Goal: Transaction & Acquisition: Purchase product/service

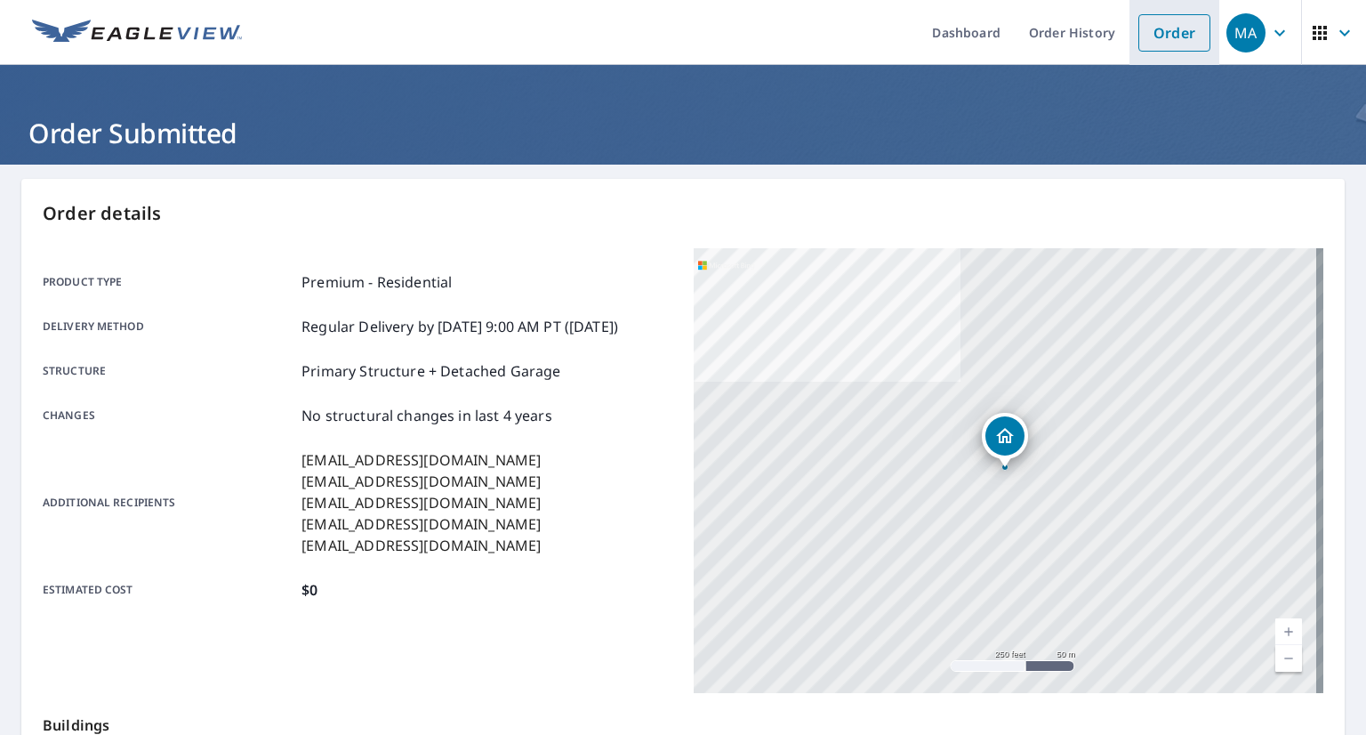
drag, startPoint x: 0, startPoint y: 0, endPoint x: 1164, endPoint y: 36, distance: 1164.8
click at [1164, 36] on link "Order" at bounding box center [1174, 32] width 72 height 37
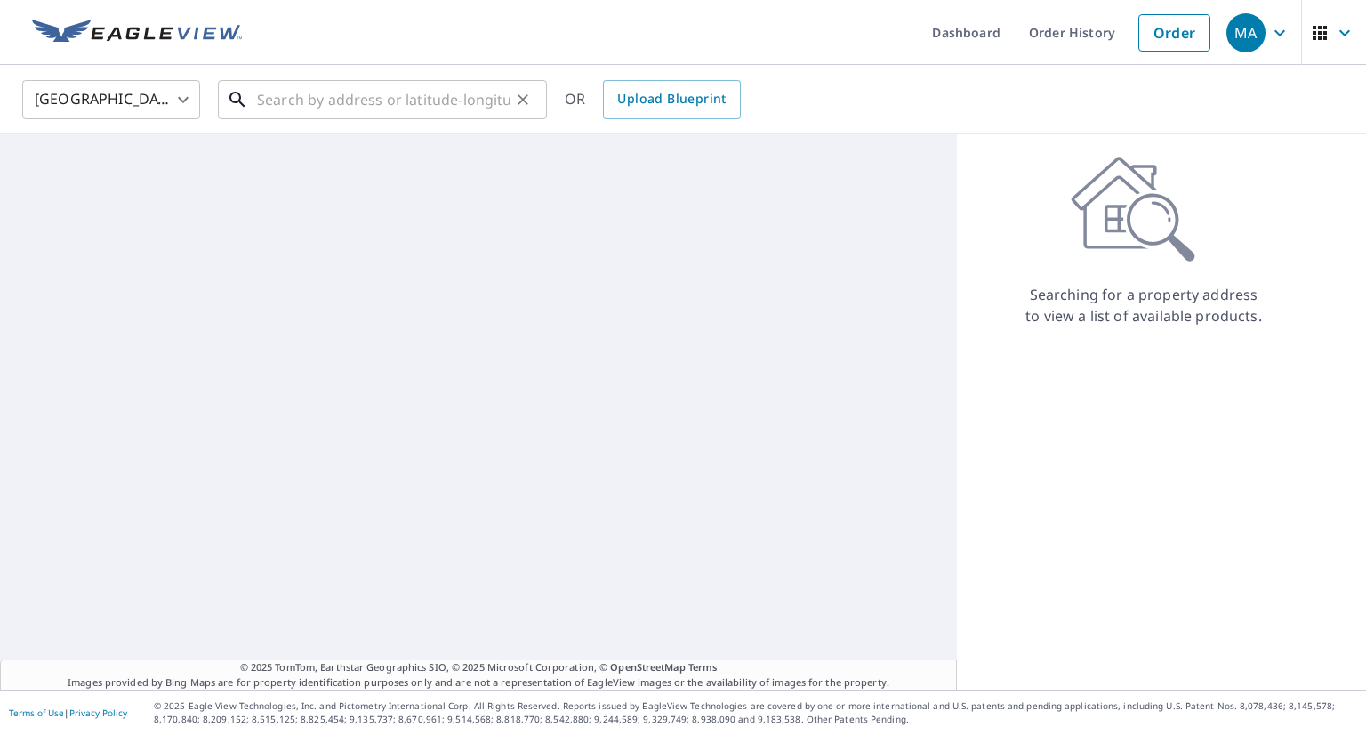
click at [408, 109] on input "text" at bounding box center [383, 100] width 253 height 50
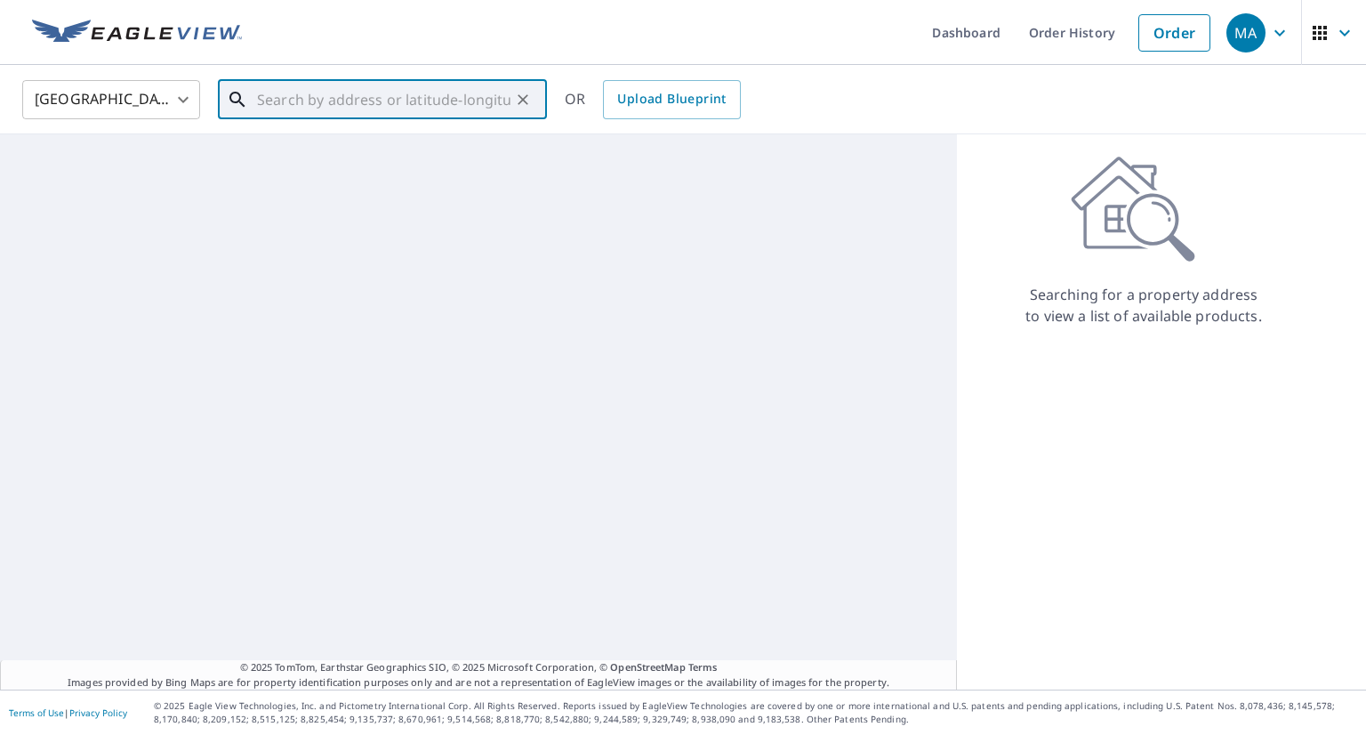
paste input "[STREET_ADDRESS][PERSON_NAME]"
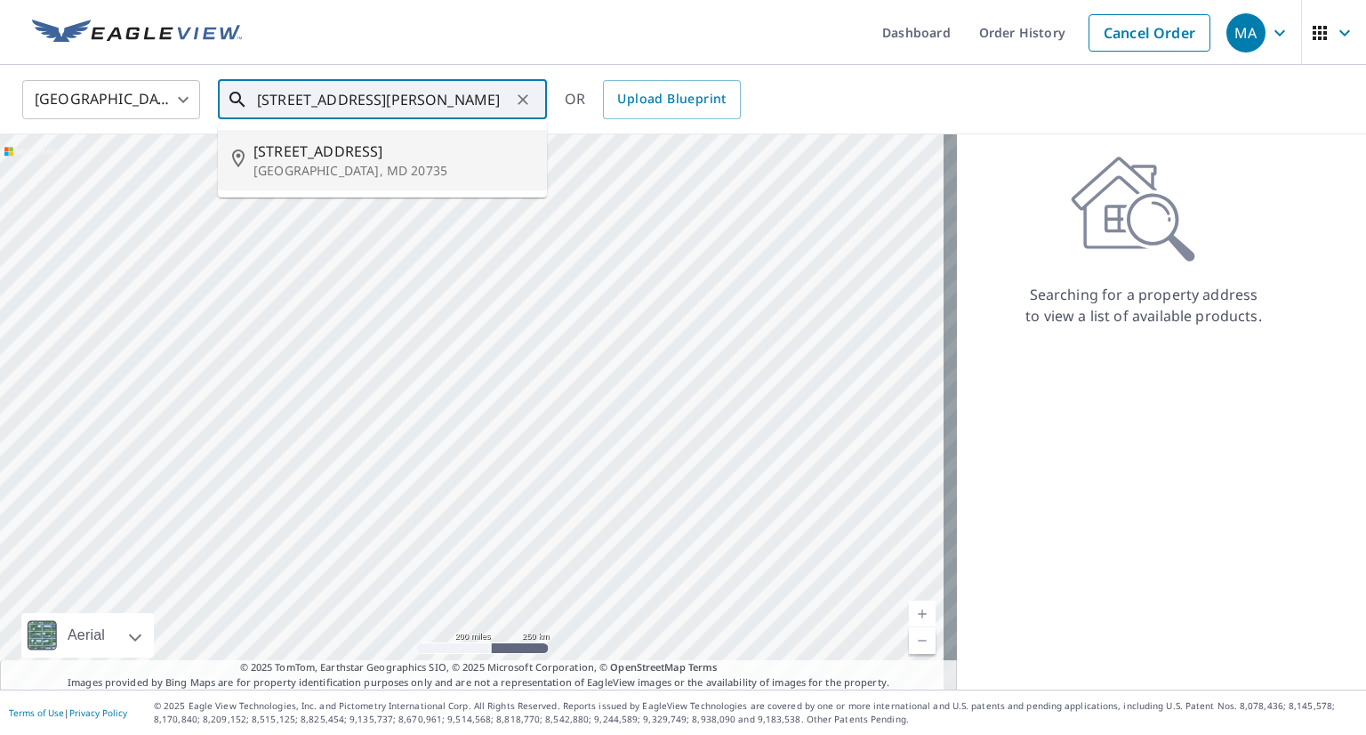
click at [393, 157] on span "[STREET_ADDRESS]" at bounding box center [392, 151] width 279 height 21
type input "[STREET_ADDRESS][PERSON_NAME]"
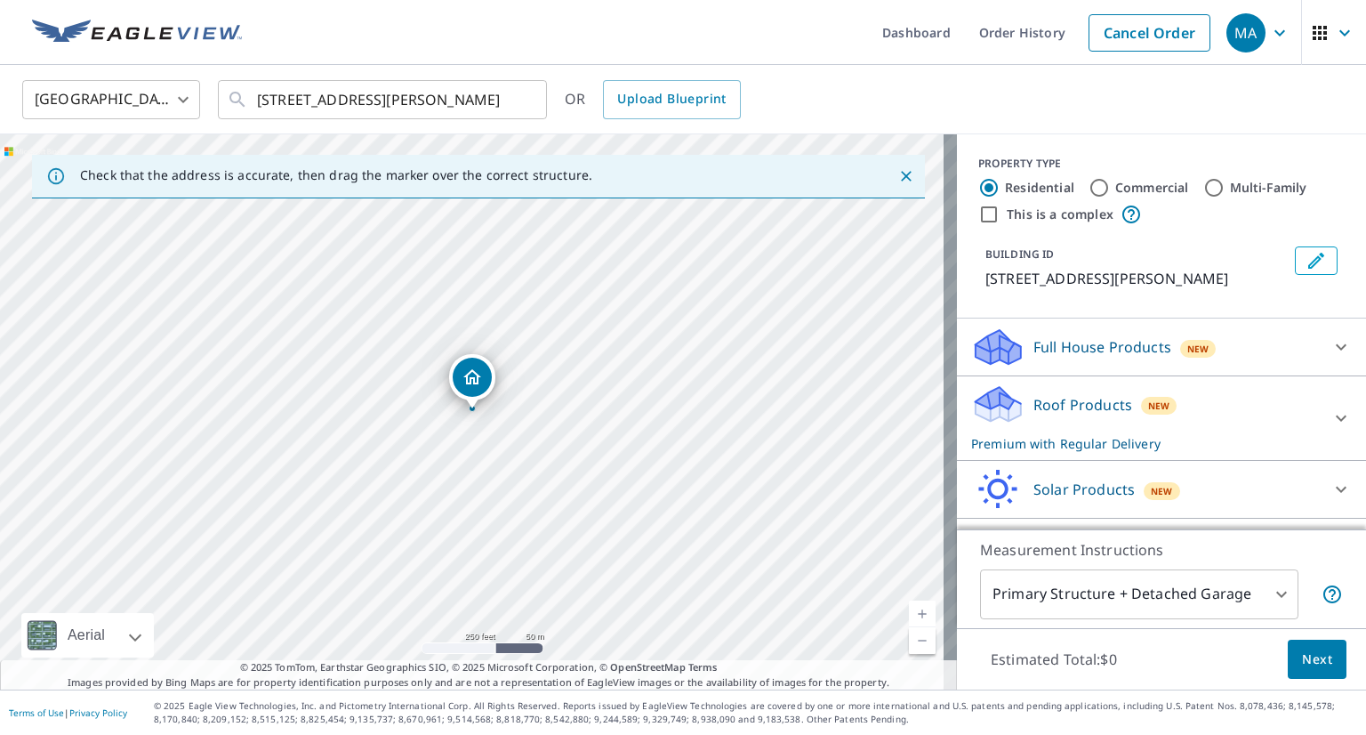
click at [1210, 415] on div "Roof Products New Premium with Regular Delivery" at bounding box center [1145, 417] width 349 height 69
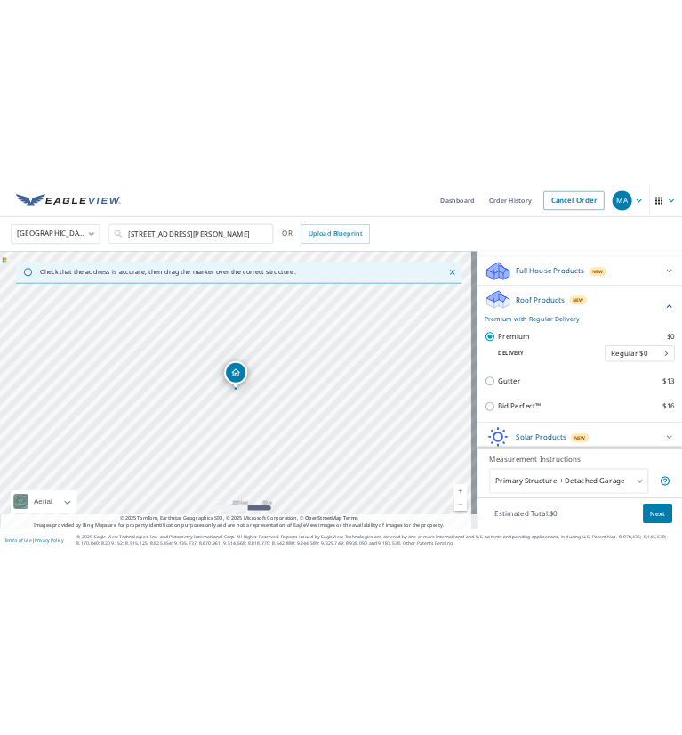
scroll to position [178, 0]
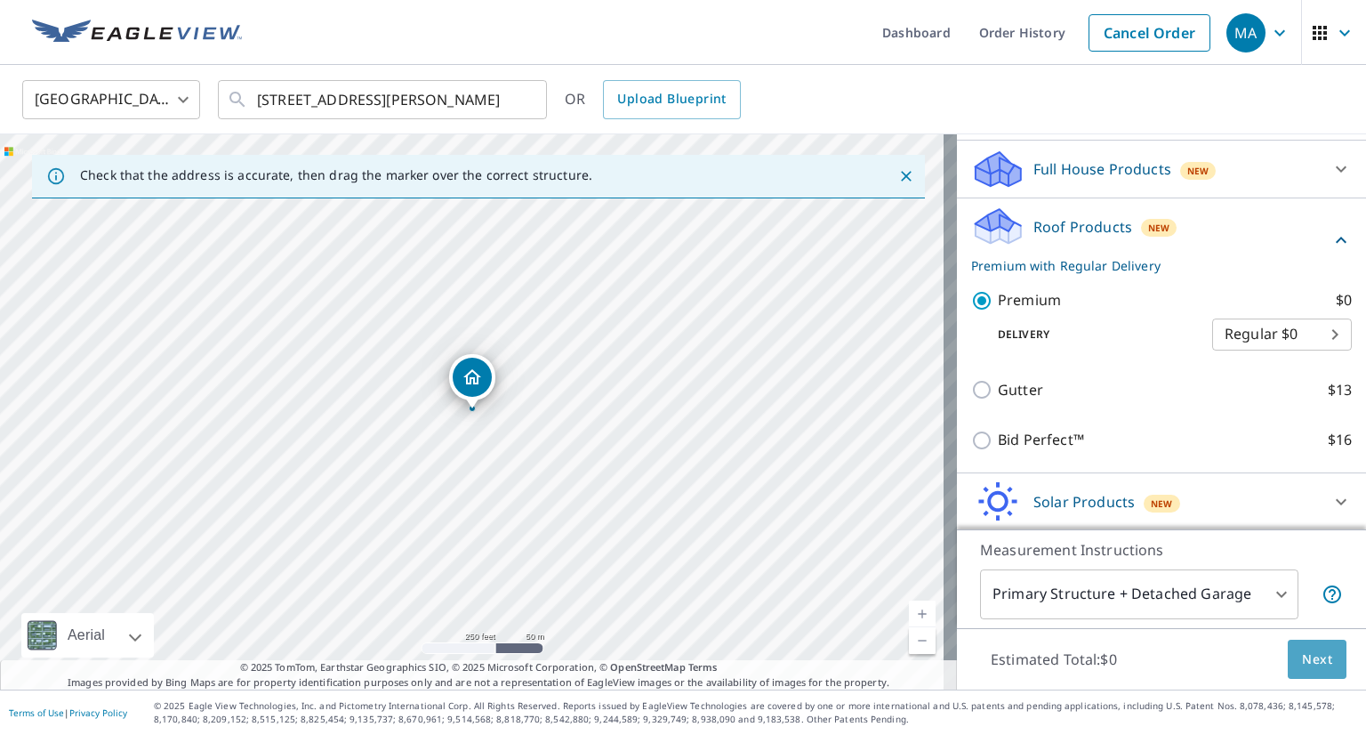
click at [1302, 652] on span "Next" at bounding box center [1317, 659] width 30 height 22
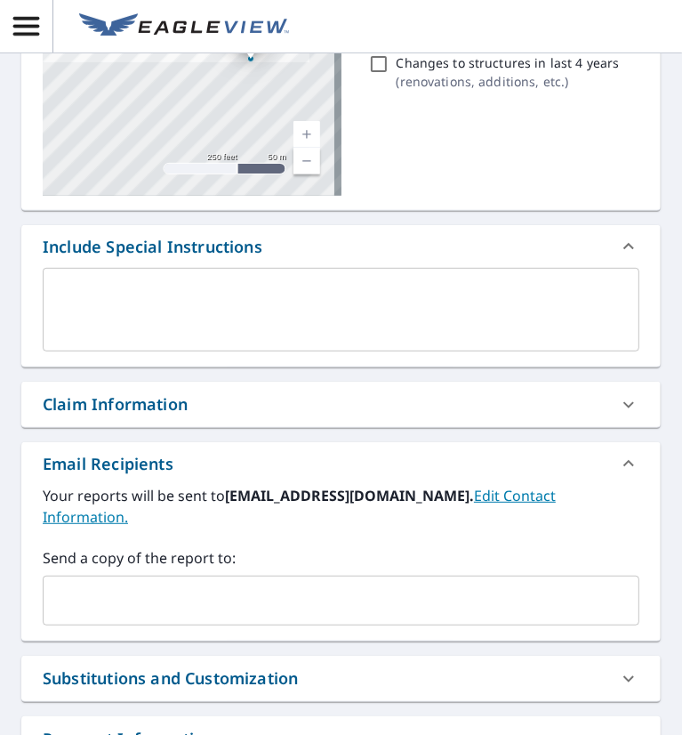
scroll to position [356, 0]
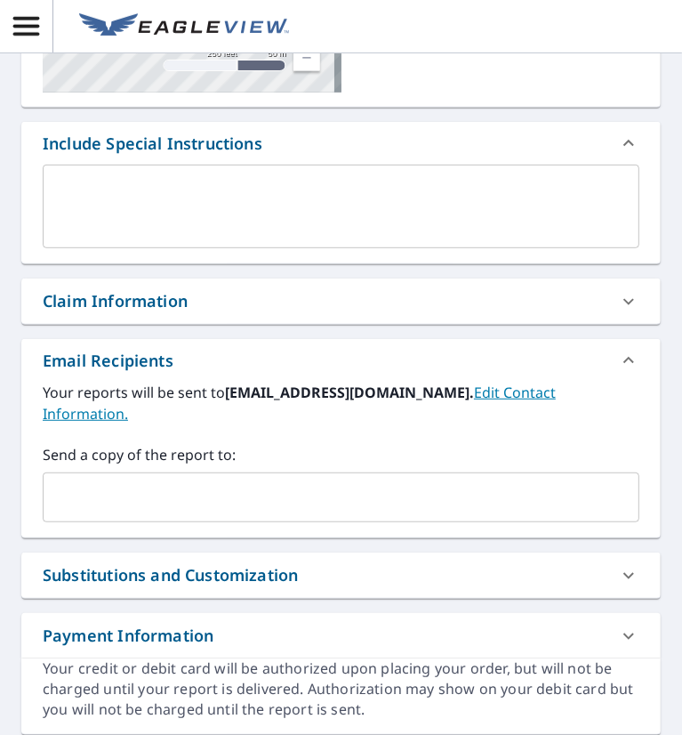
click at [133, 492] on input "text" at bounding box center [328, 497] width 554 height 34
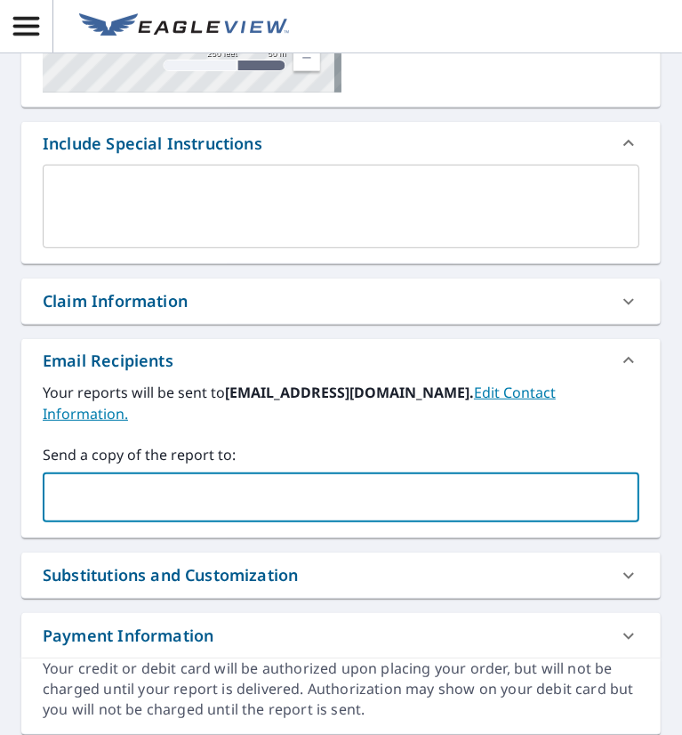
paste input "[EMAIL_ADDRESS][DOMAIN_NAME]"
type input "[EMAIL_ADDRESS][DOMAIN_NAME]"
checkbox input "true"
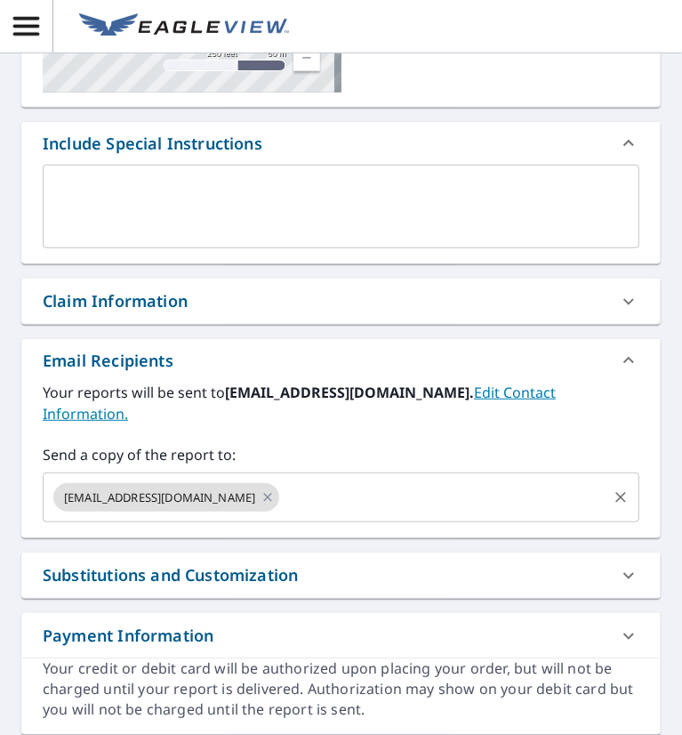
click at [316, 488] on input "text" at bounding box center [443, 497] width 323 height 34
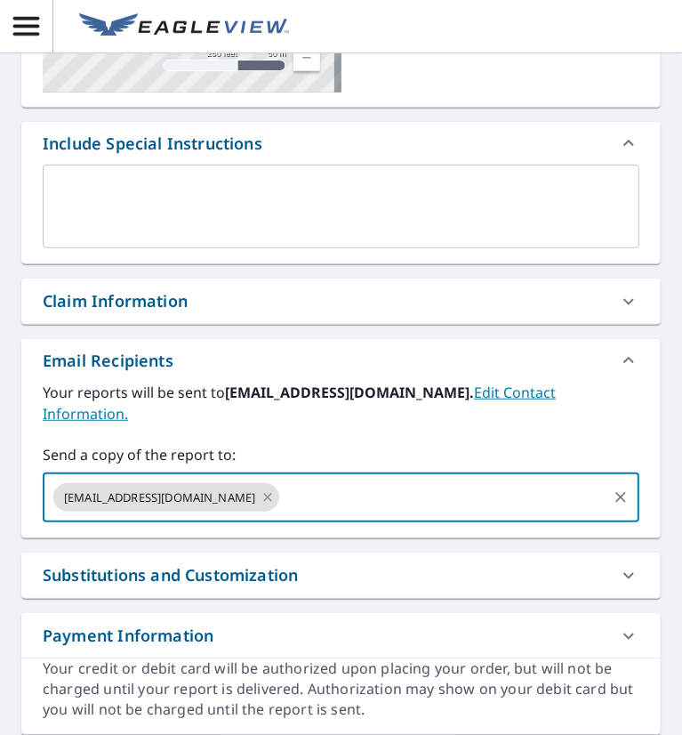
paste input "[EMAIL_ADDRESS][DOMAIN_NAME]"
type input "[EMAIL_ADDRESS][DOMAIN_NAME]"
checkbox input "true"
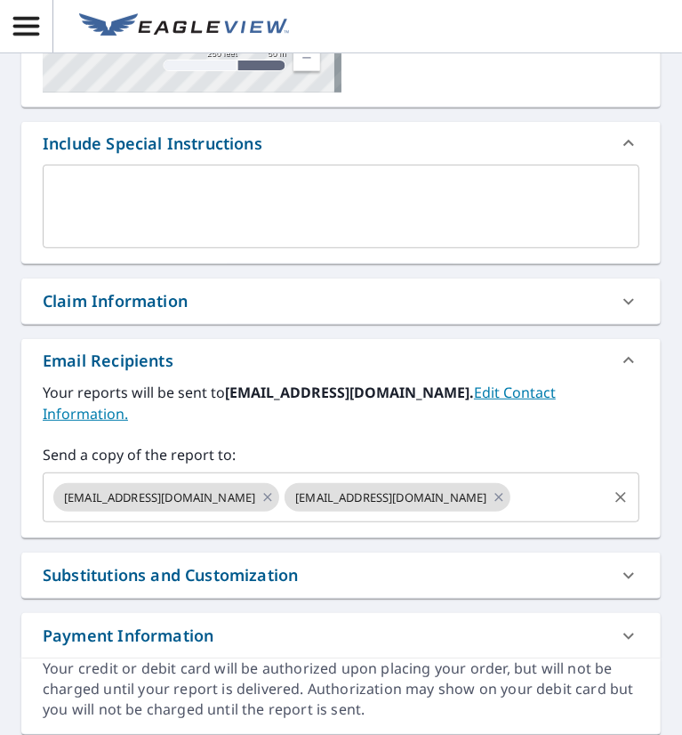
click at [550, 500] on input "text" at bounding box center [559, 497] width 92 height 34
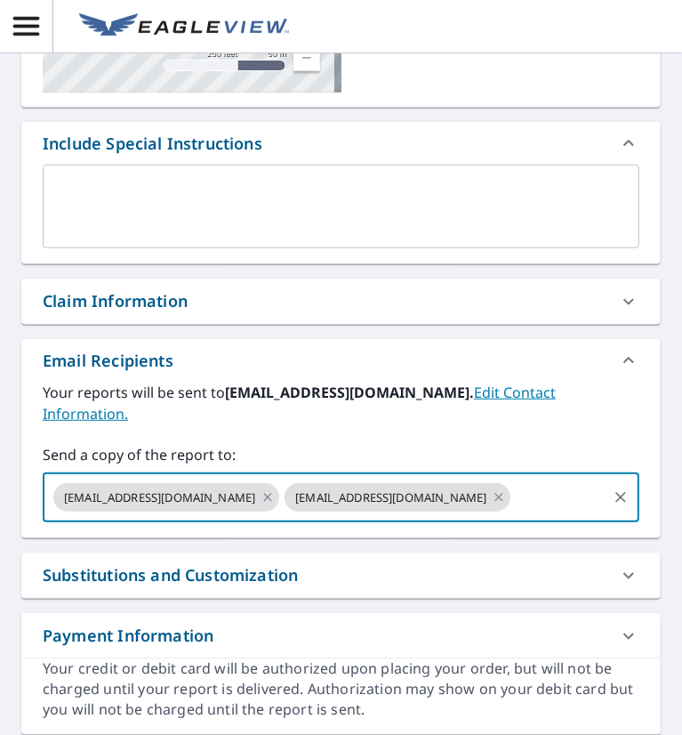
paste input "[EMAIL_ADDRESS][DOMAIN_NAME]"
type input "[EMAIL_ADDRESS][DOMAIN_NAME]"
checkbox input "true"
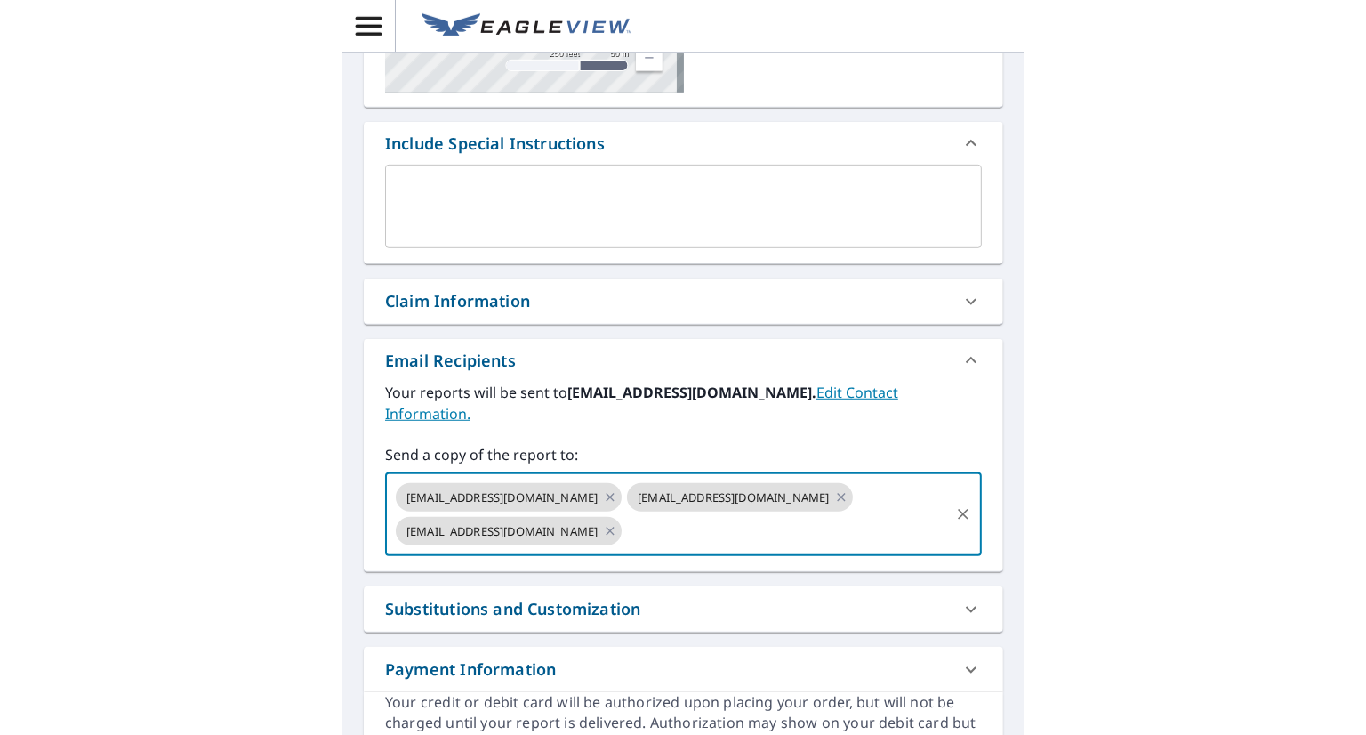
scroll to position [0, 0]
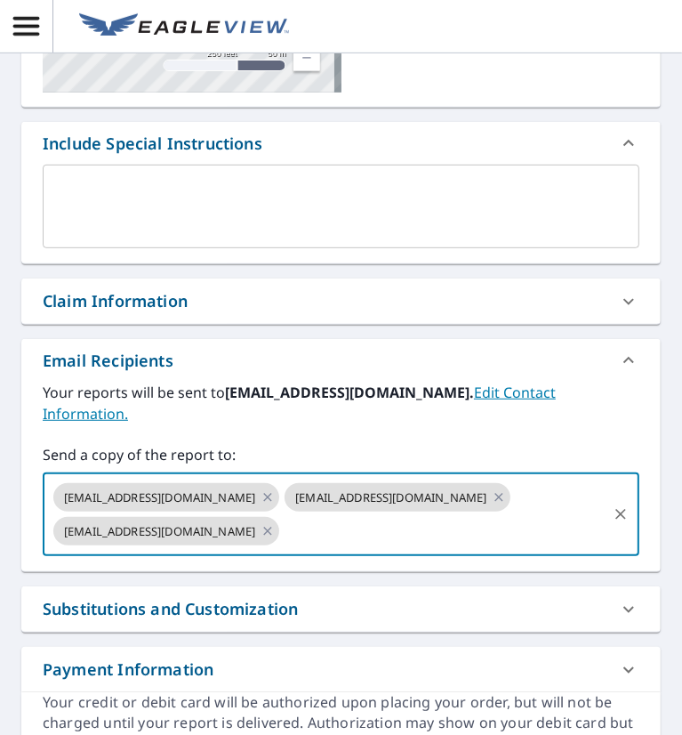
click at [363, 530] on input "text" at bounding box center [443, 531] width 323 height 34
paste input "[EMAIL_ADDRESS][DOMAIN_NAME]"
type input "[EMAIL_ADDRESS][DOMAIN_NAME]"
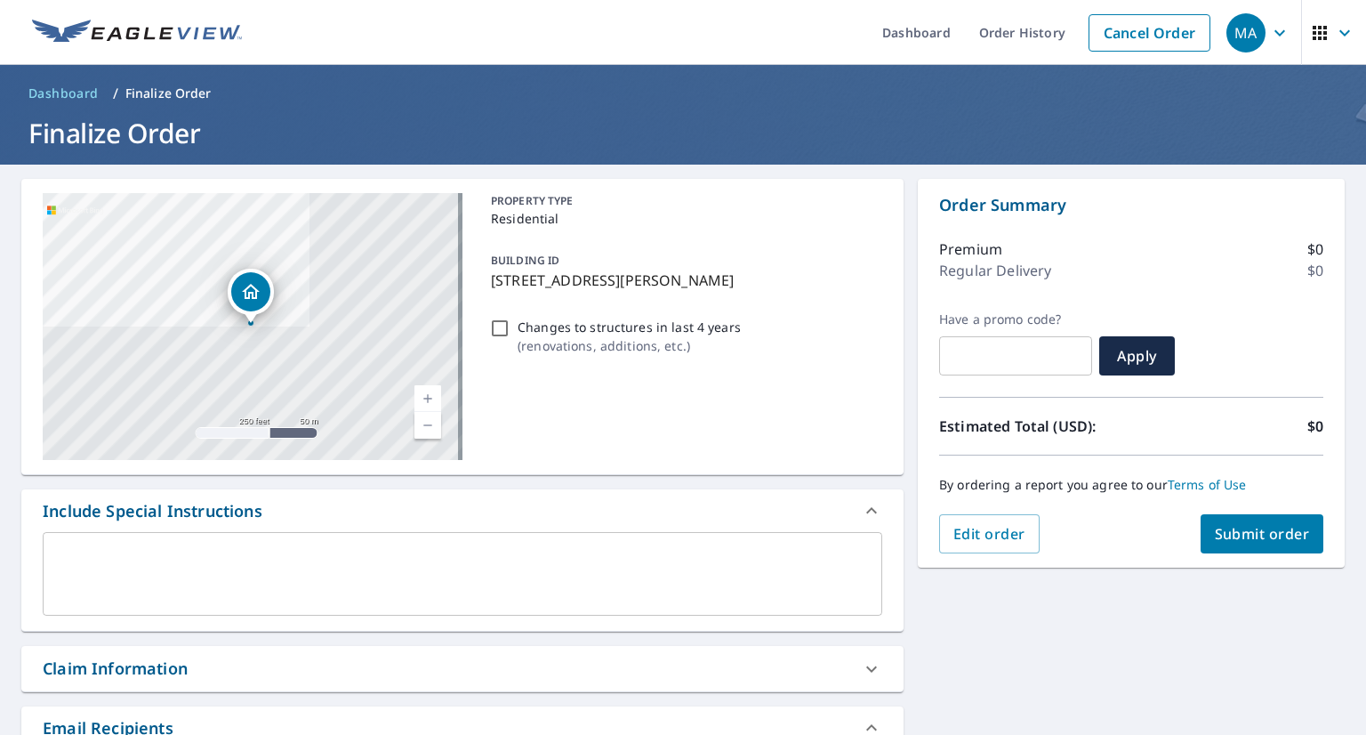
click at [1220, 535] on span "Submit order" at bounding box center [1262, 534] width 95 height 20
checkbox input "true"
